Goal: Information Seeking & Learning: Check status

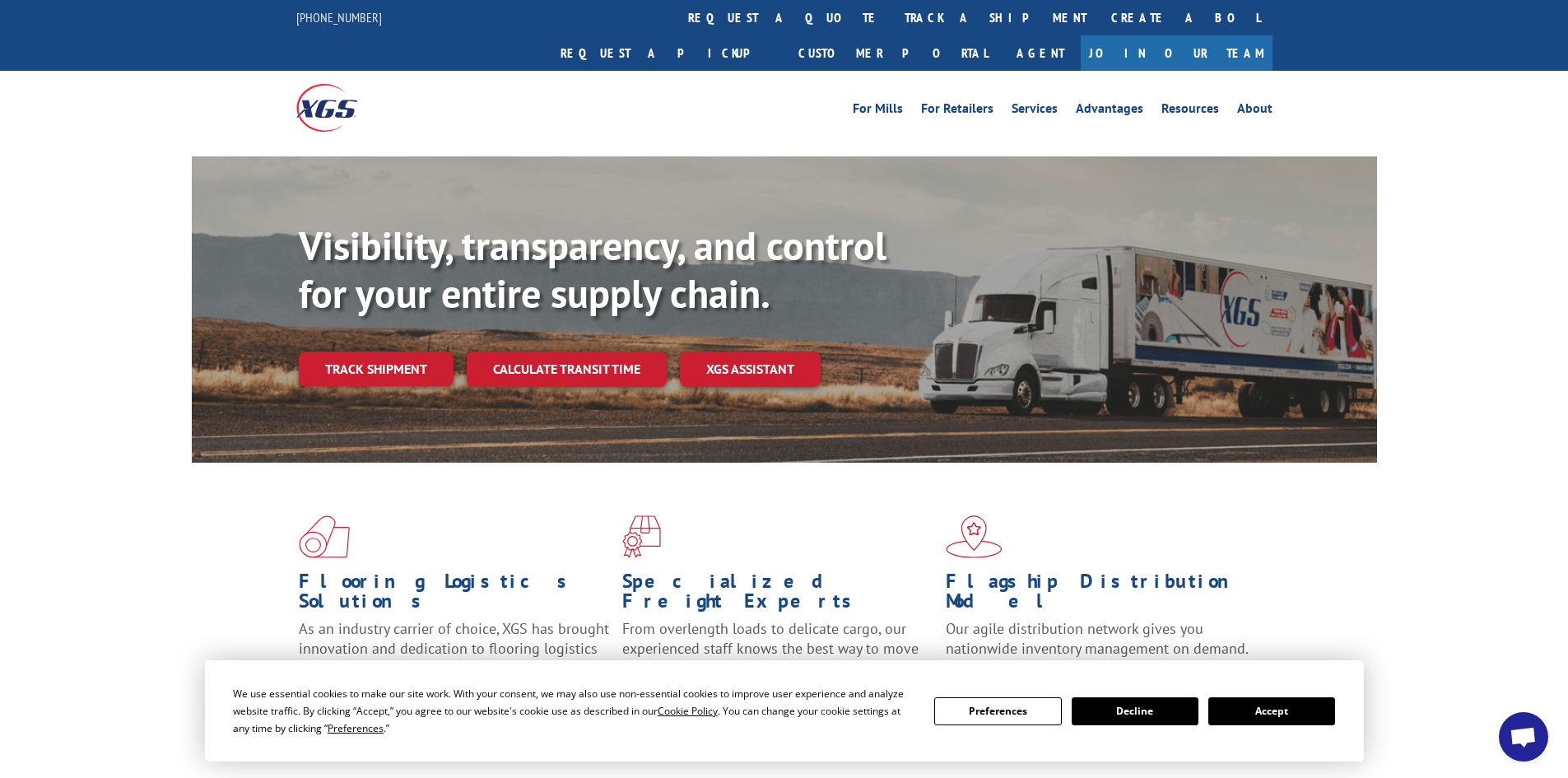
click at [1262, 705] on button "Accept" at bounding box center [1272, 711] width 127 height 28
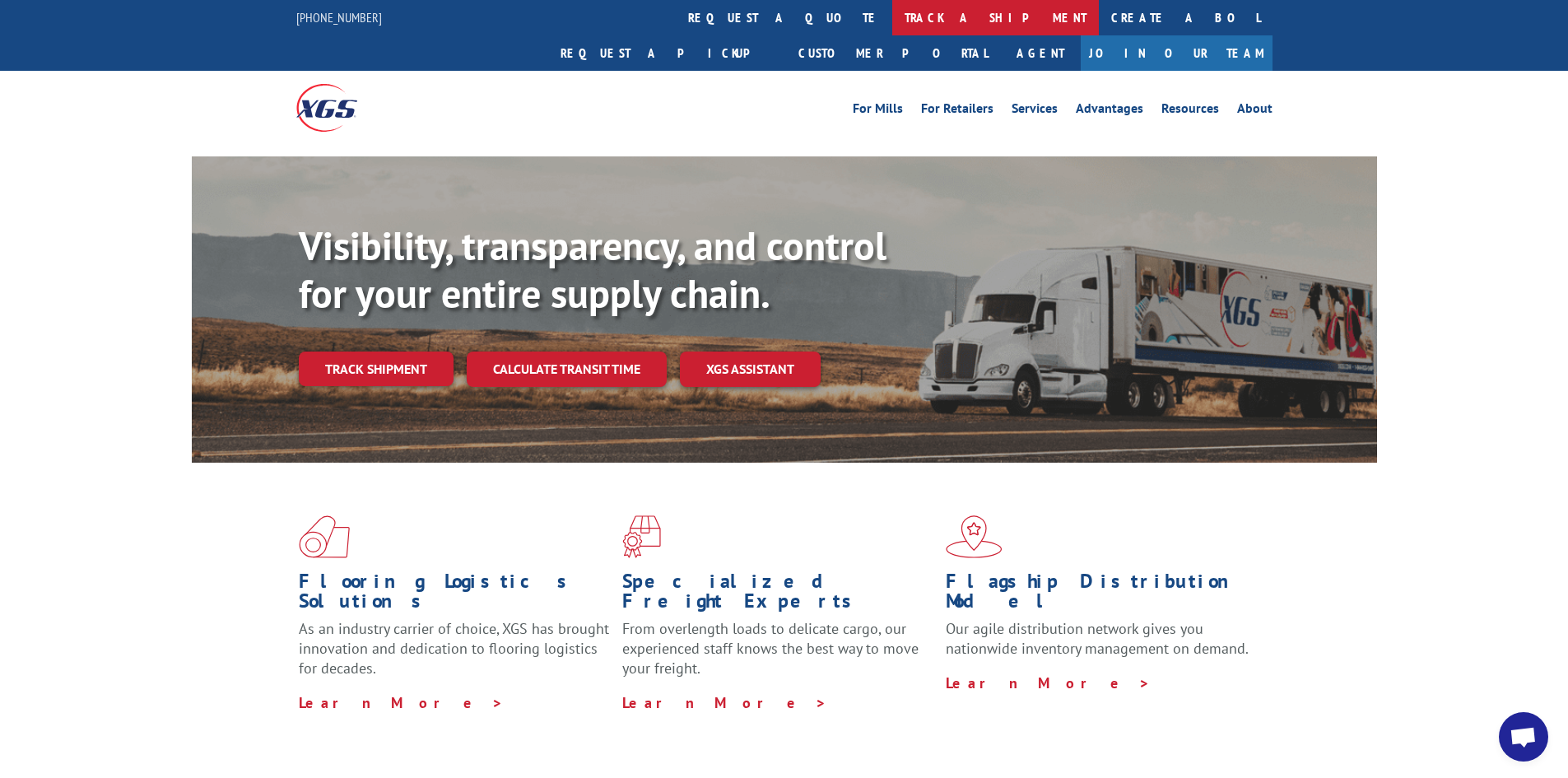
click at [892, 11] on link "track a shipment" at bounding box center [996, 17] width 206 height 36
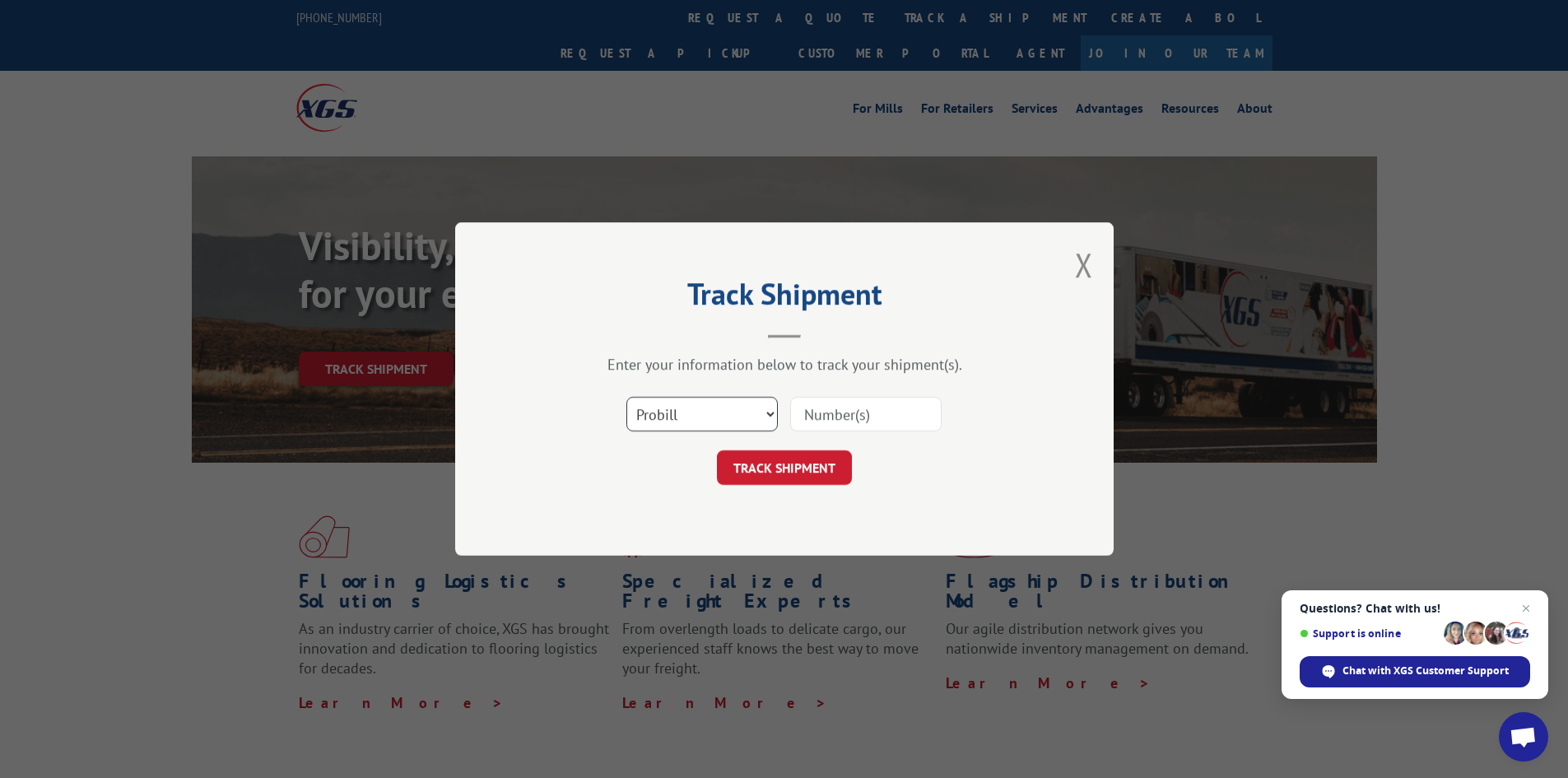
click at [655, 423] on select "Select category... Probill BOL PO" at bounding box center [702, 415] width 151 height 35
select select "bol"
click at [626, 397] on select "Select category... Probill BOL PO" at bounding box center [702, 415] width 151 height 35
paste input "5590512"
type input "5590512"
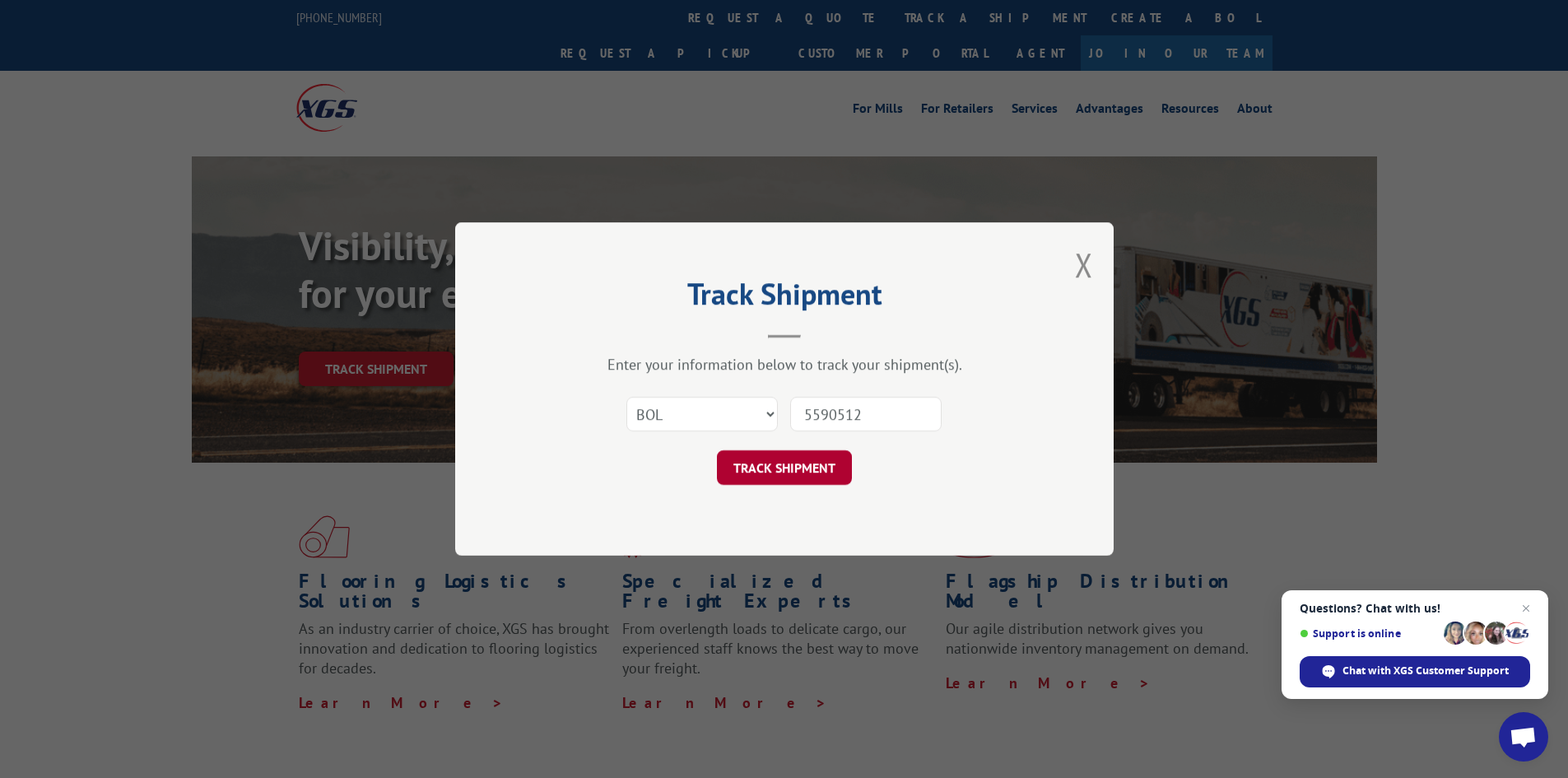
click at [811, 469] on button "TRACK SHIPMENT" at bounding box center [784, 468] width 135 height 35
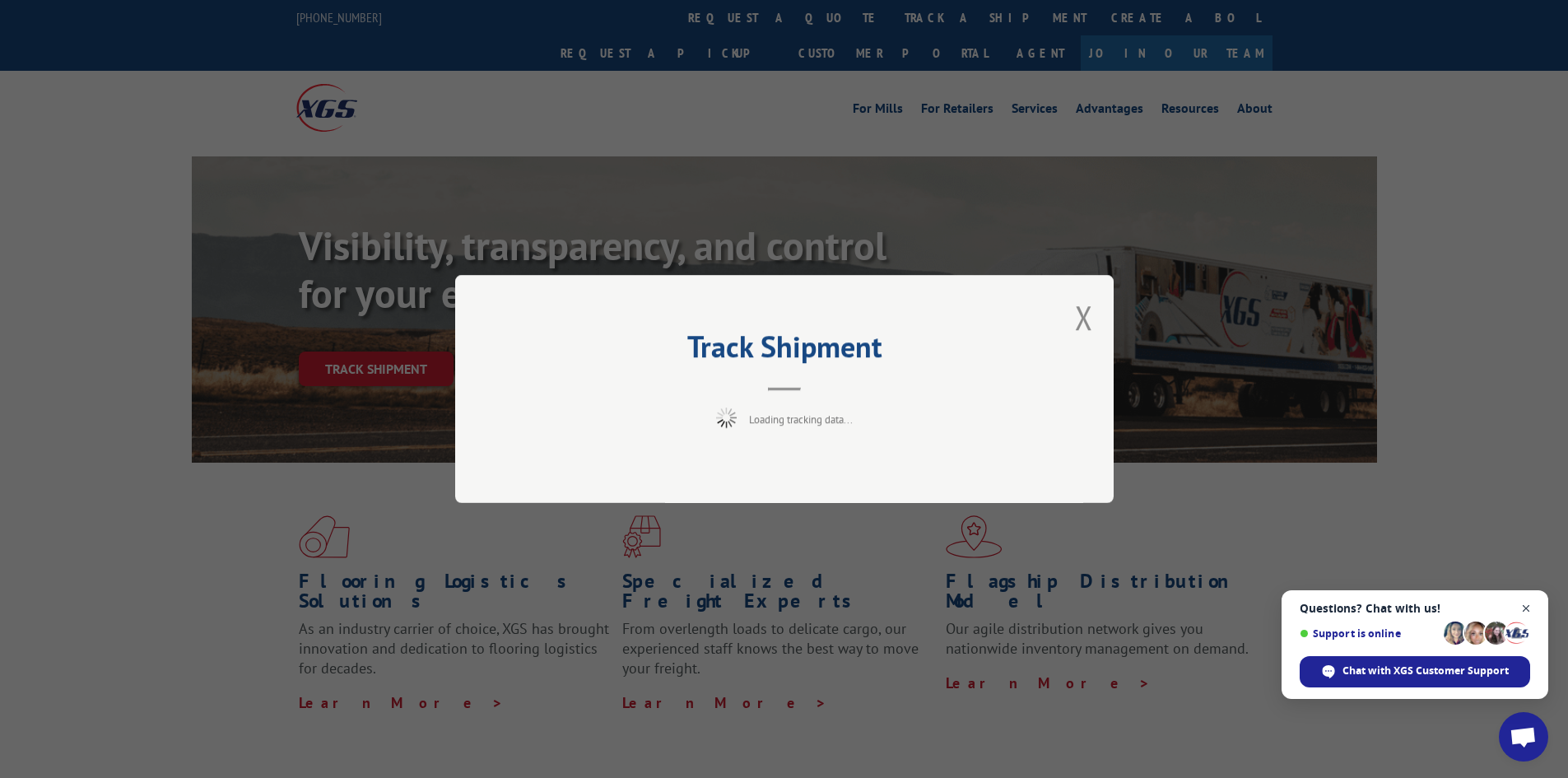
click at [1523, 604] on span "Close chat" at bounding box center [1527, 608] width 20 height 20
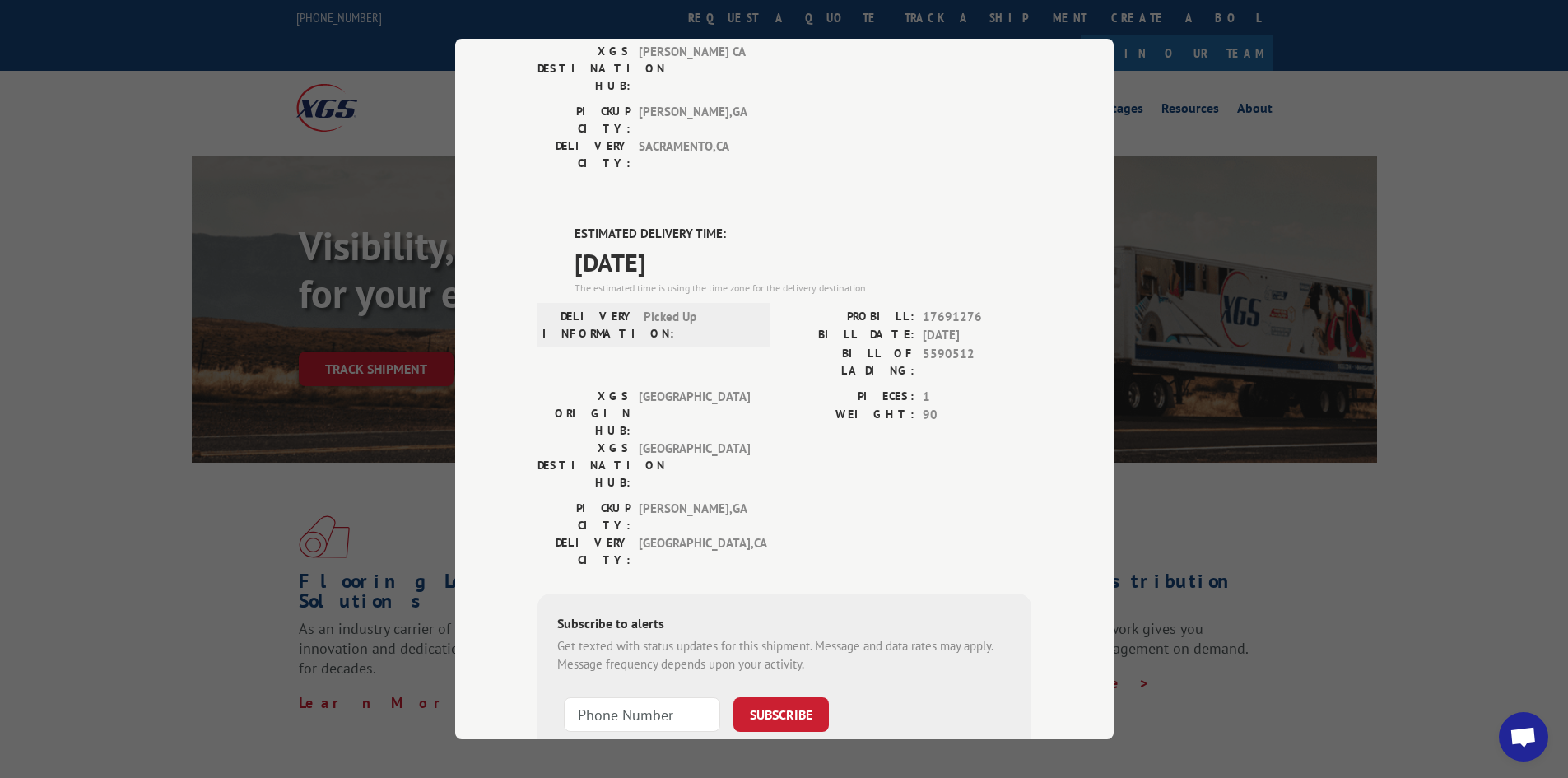
scroll to position [145, 0]
